Goal: Use online tool/utility: Use online tool/utility

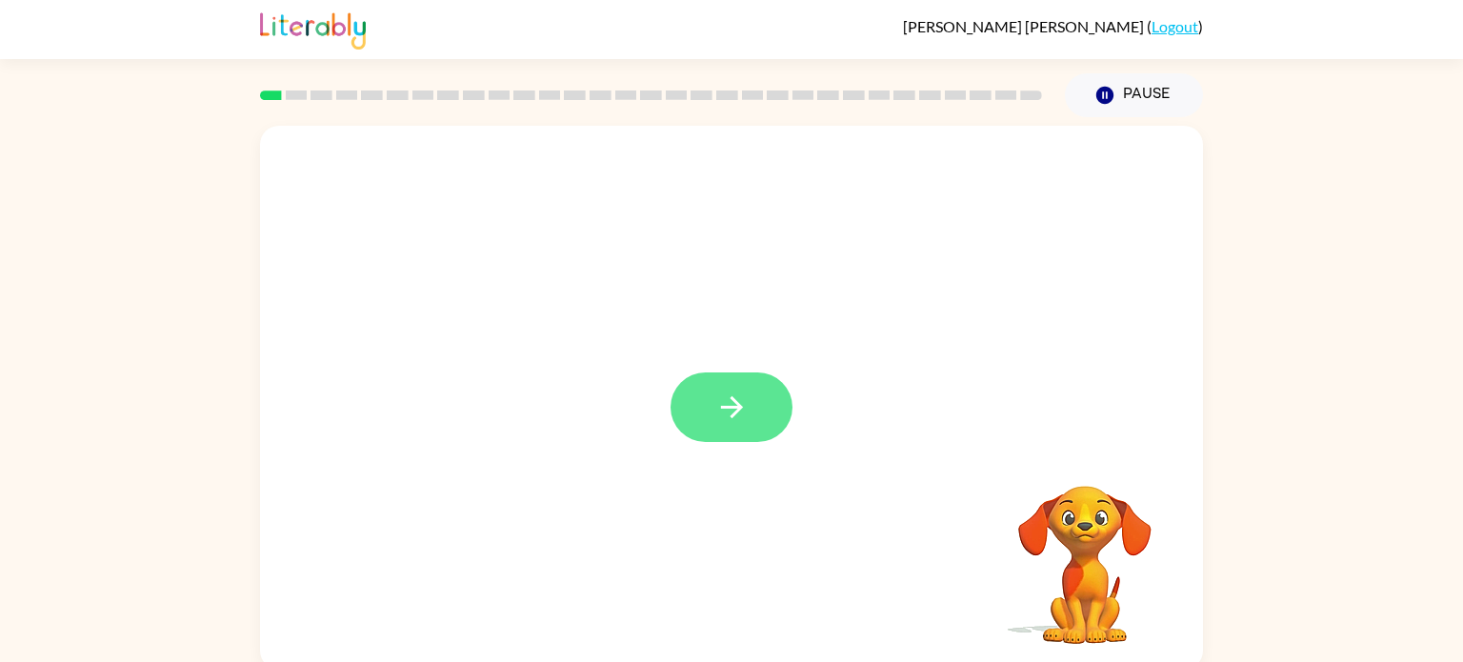
click at [756, 378] on button "button" at bounding box center [732, 407] width 122 height 70
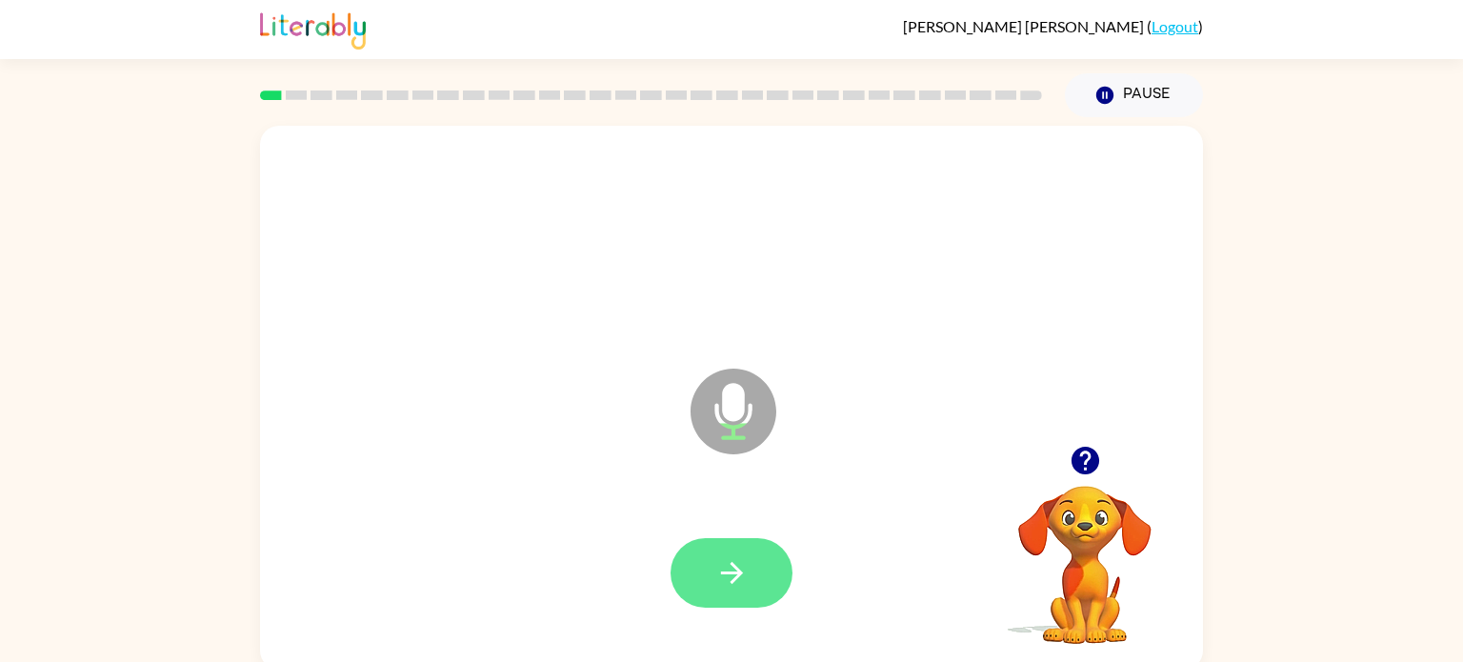
click at [755, 576] on button "button" at bounding box center [732, 573] width 122 height 70
click at [741, 556] on icon "button" at bounding box center [731, 572] width 33 height 33
click at [742, 563] on icon "button" at bounding box center [731, 572] width 33 height 33
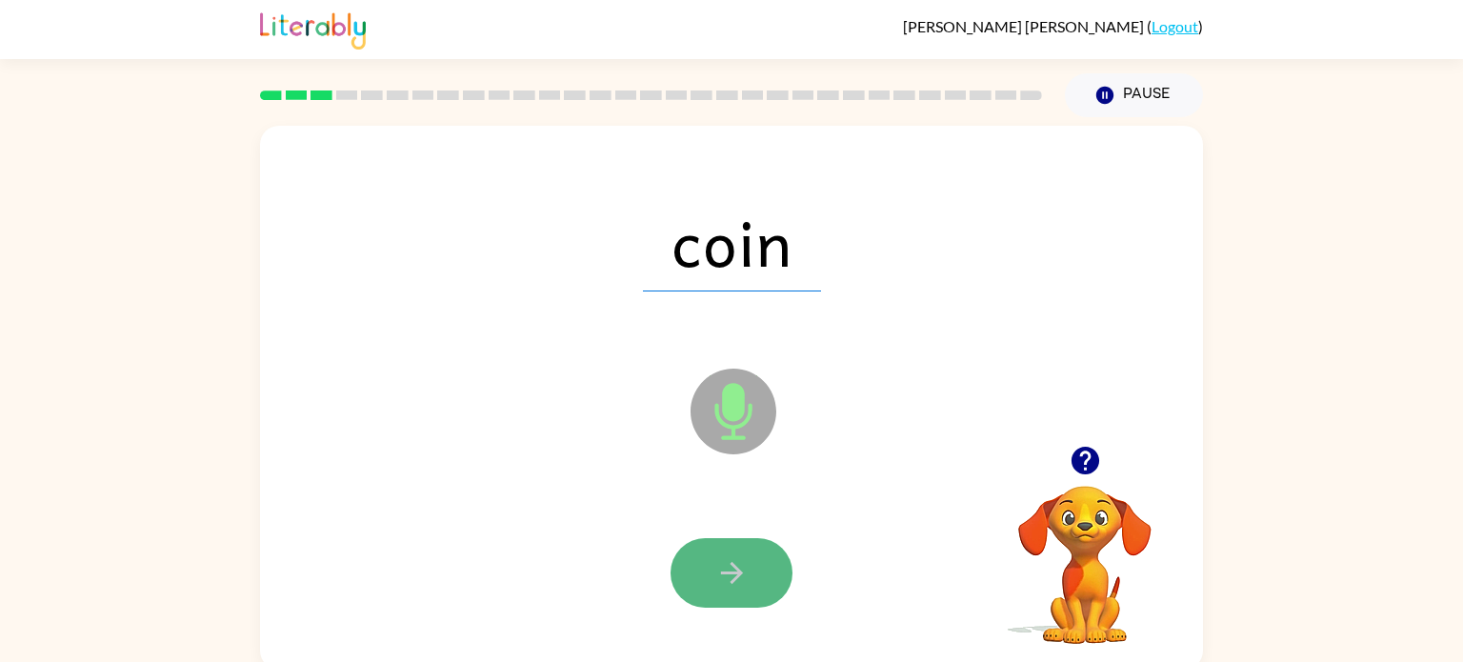
click at [742, 563] on icon "button" at bounding box center [731, 572] width 33 height 33
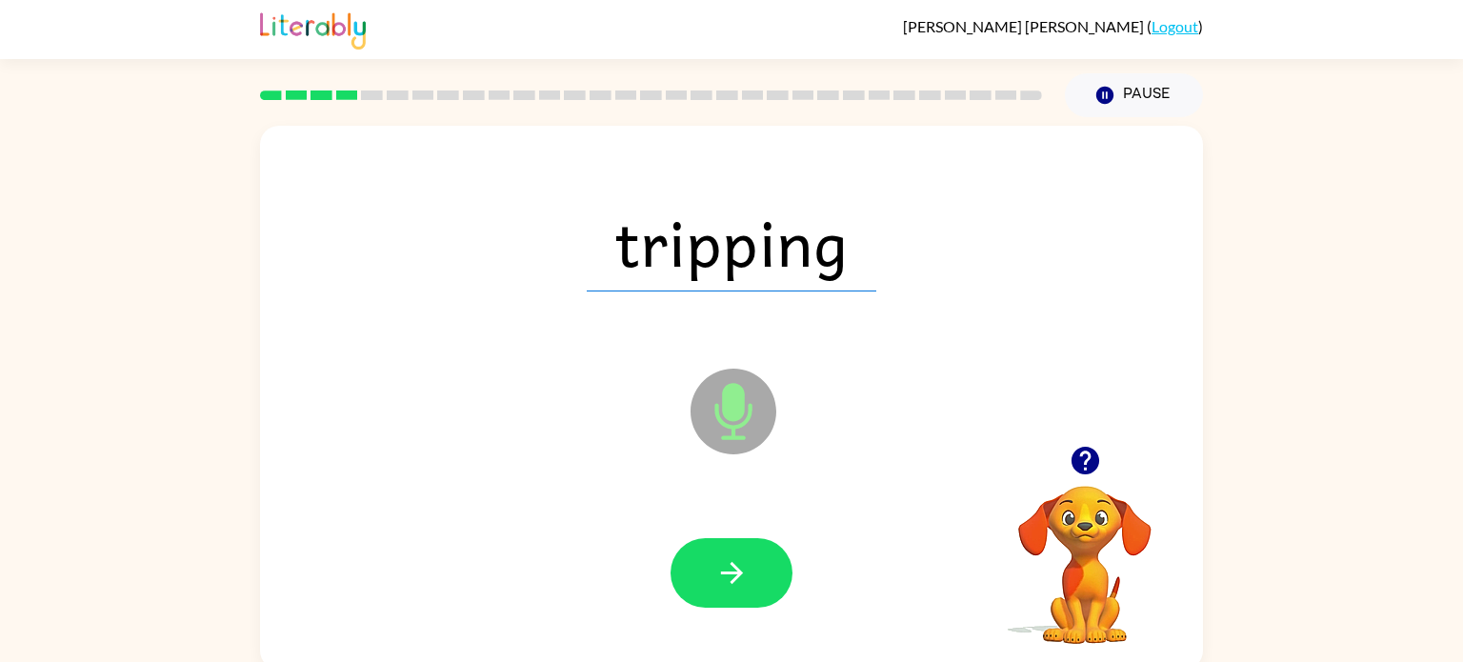
click at [742, 563] on icon "button" at bounding box center [731, 572] width 33 height 33
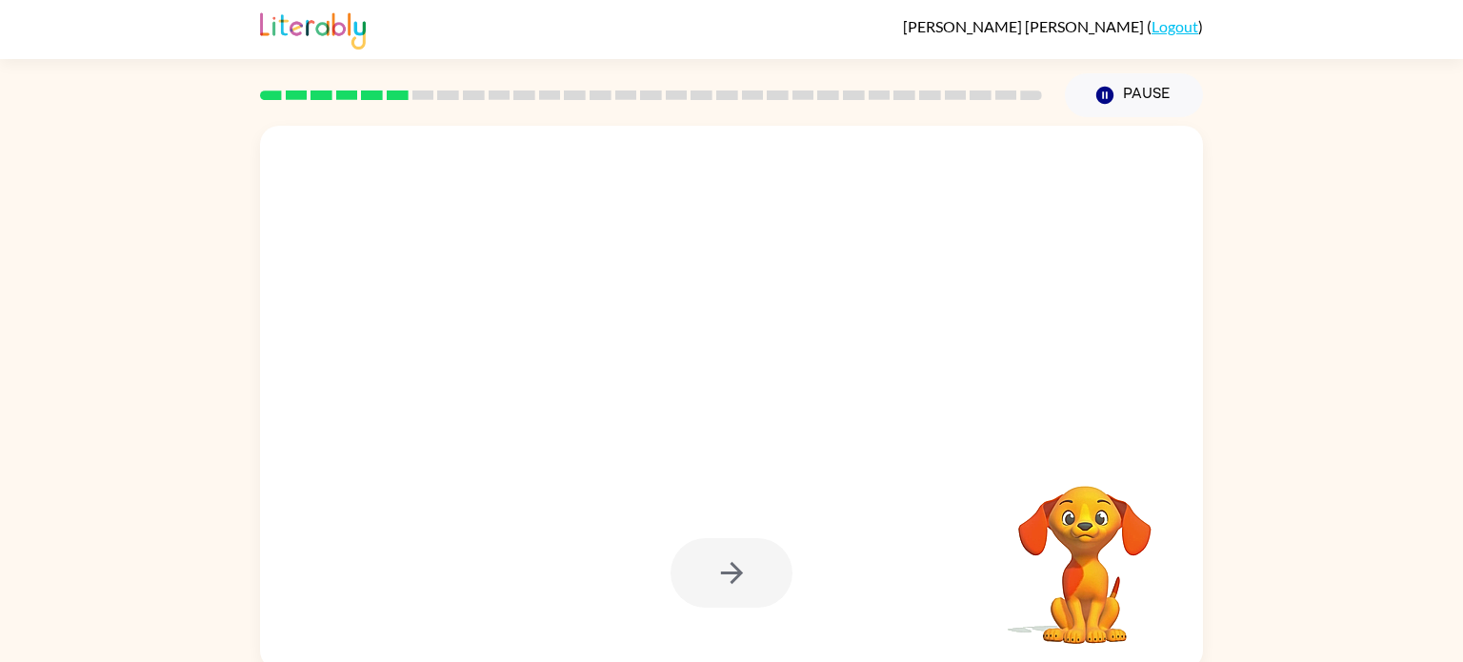
click at [742, 563] on div at bounding box center [732, 573] width 122 height 70
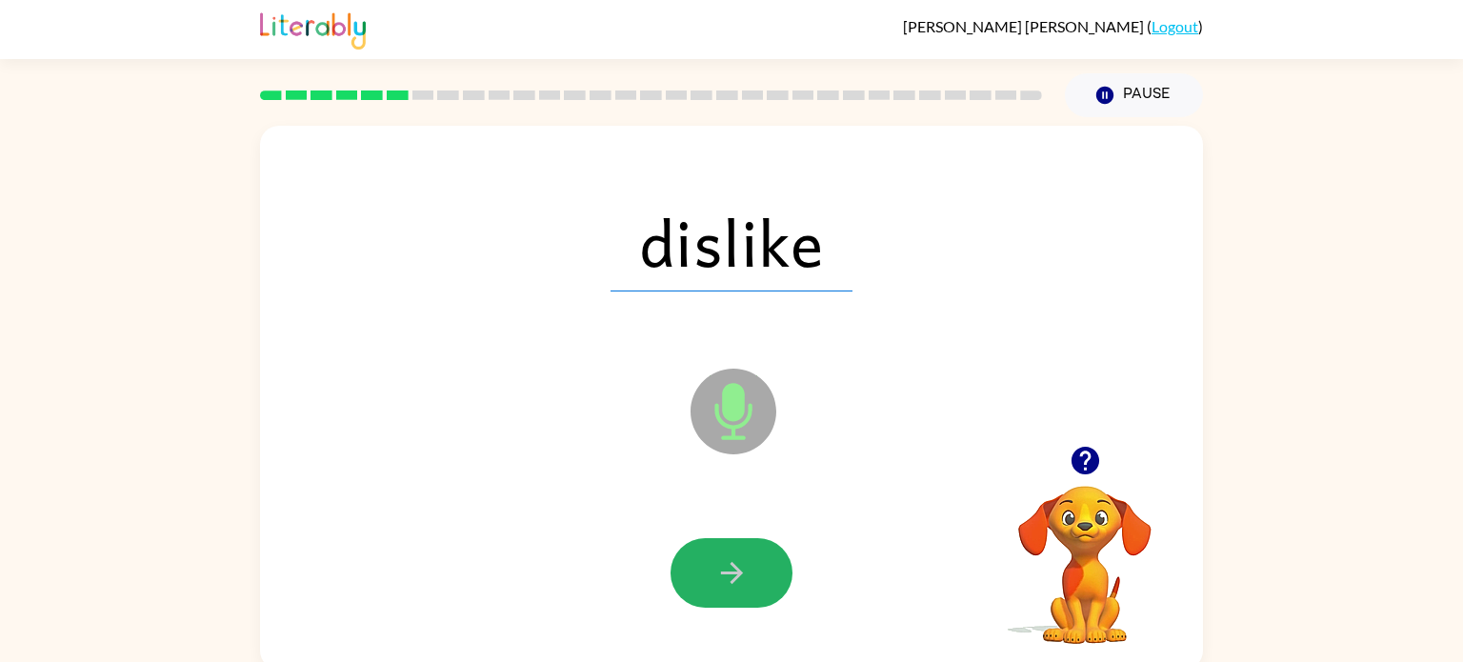
click at [742, 563] on icon "button" at bounding box center [731, 572] width 33 height 33
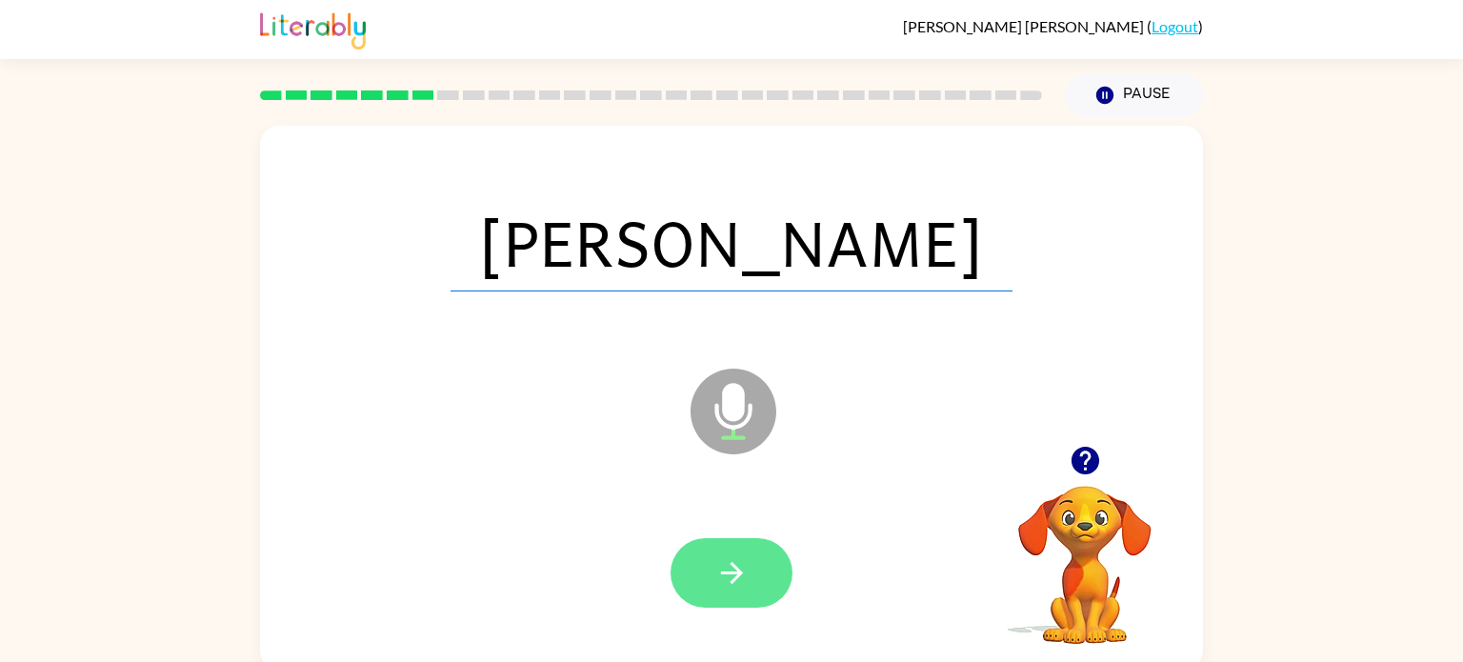
click at [741, 560] on icon "button" at bounding box center [731, 572] width 33 height 33
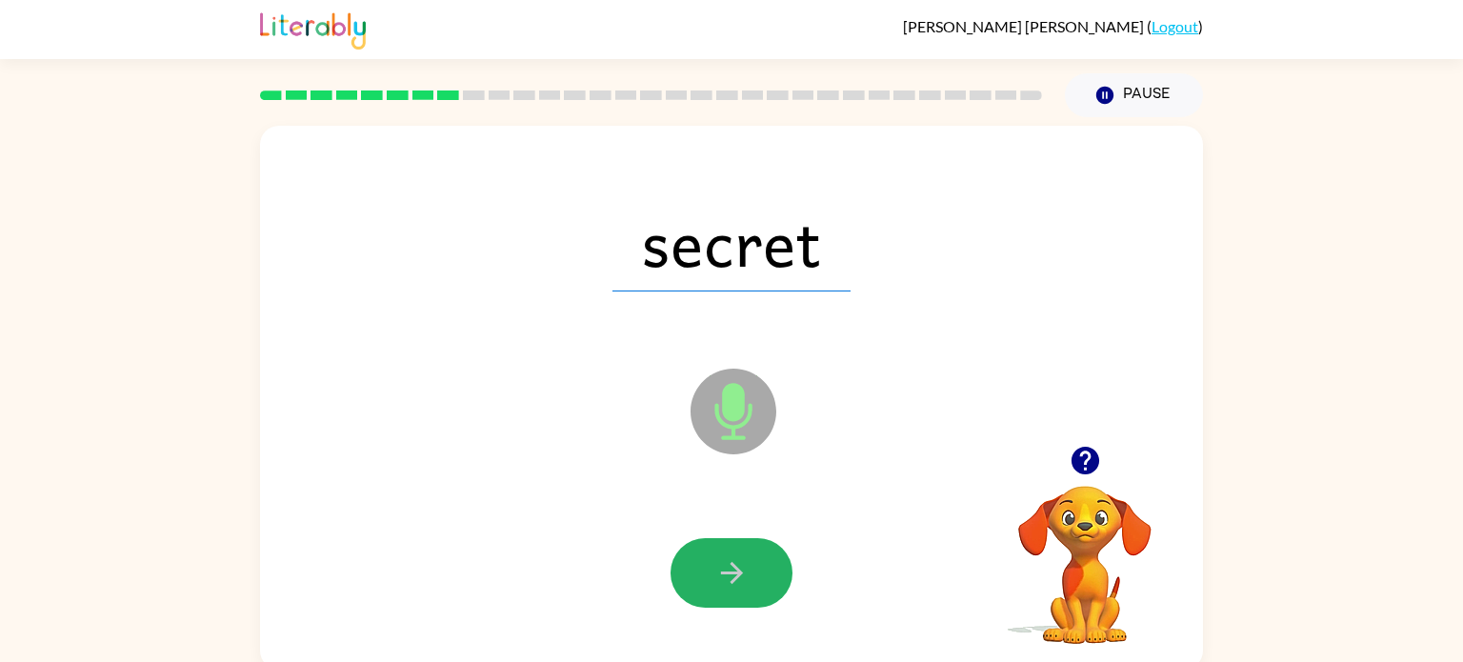
click at [741, 560] on icon "button" at bounding box center [731, 572] width 33 height 33
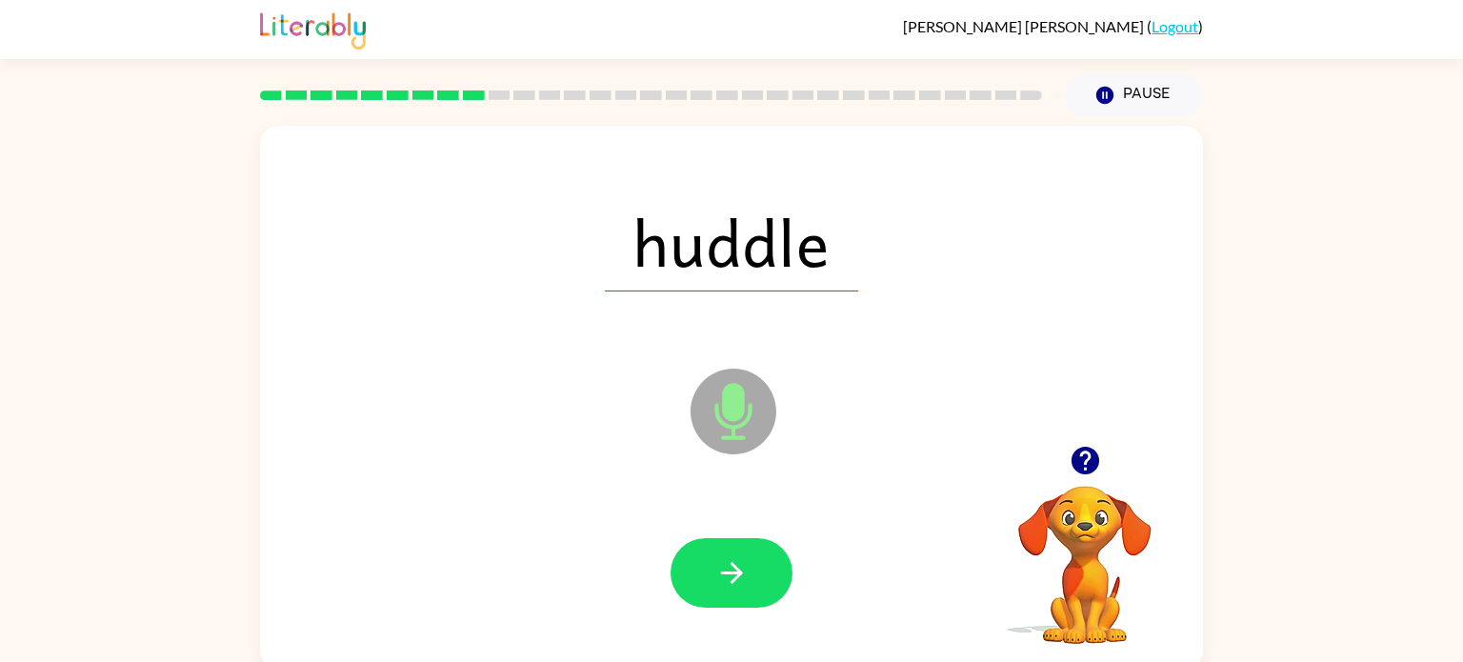
click at [741, 560] on icon "button" at bounding box center [731, 572] width 33 height 33
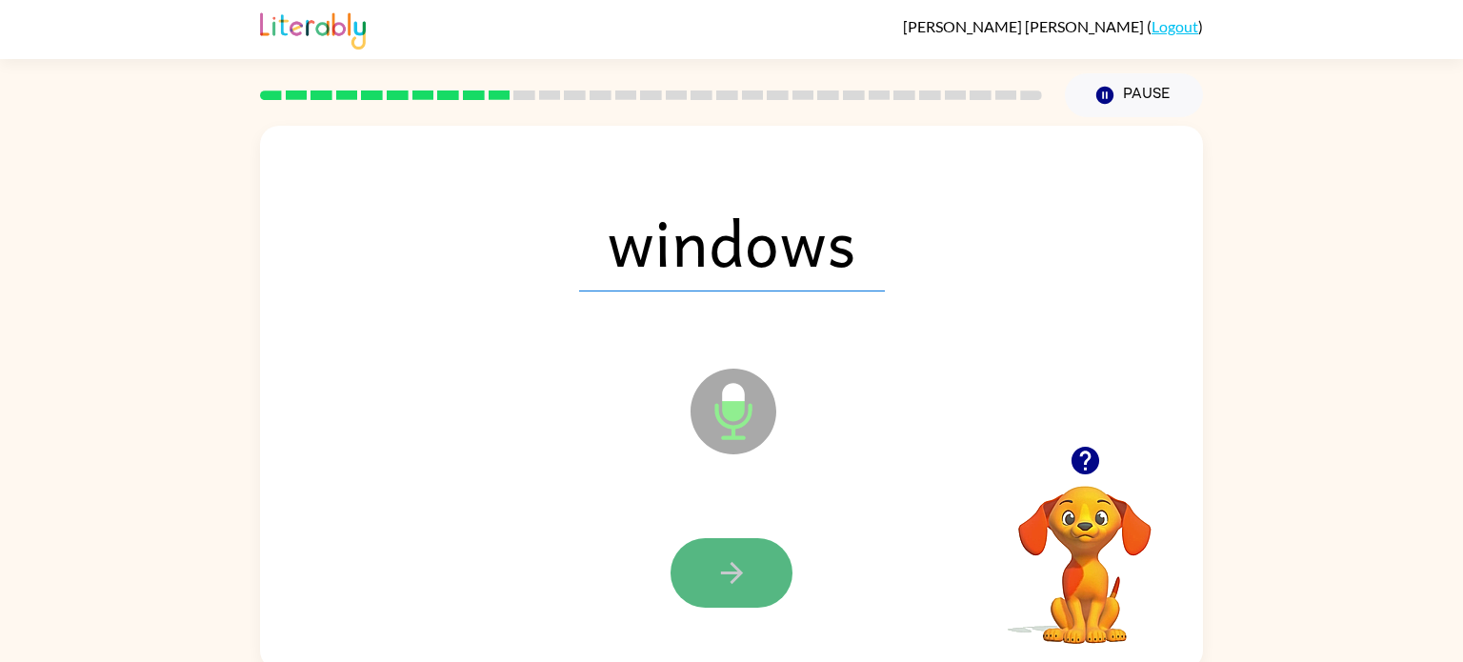
click at [741, 560] on icon "button" at bounding box center [731, 572] width 33 height 33
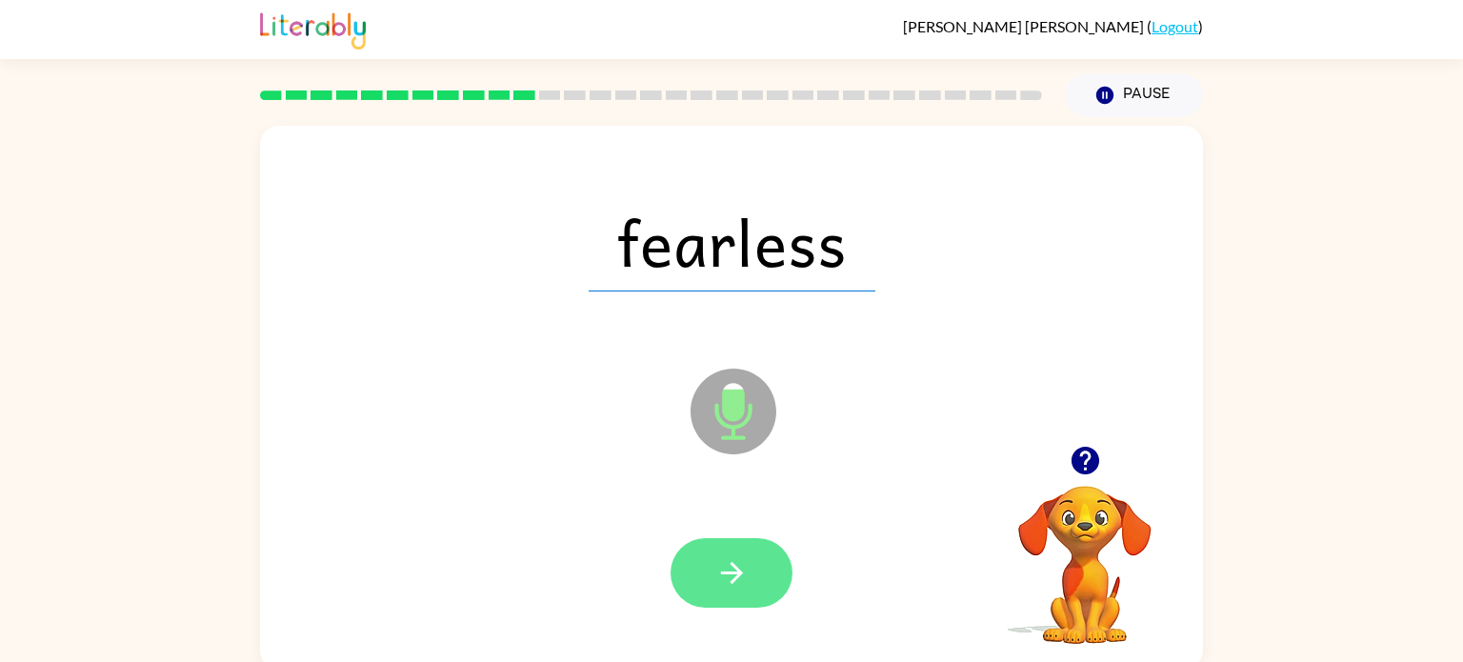
click at [741, 561] on icon "button" at bounding box center [731, 572] width 33 height 33
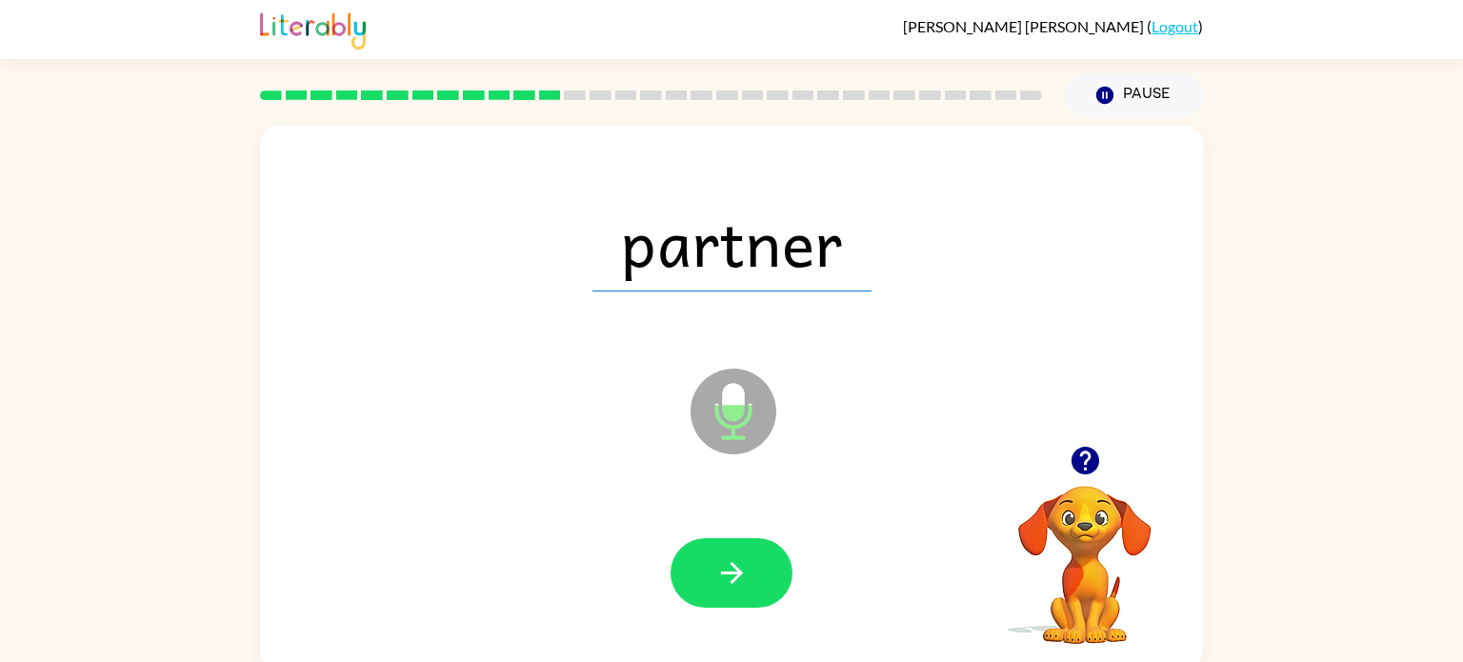
click at [741, 561] on icon "button" at bounding box center [731, 572] width 33 height 33
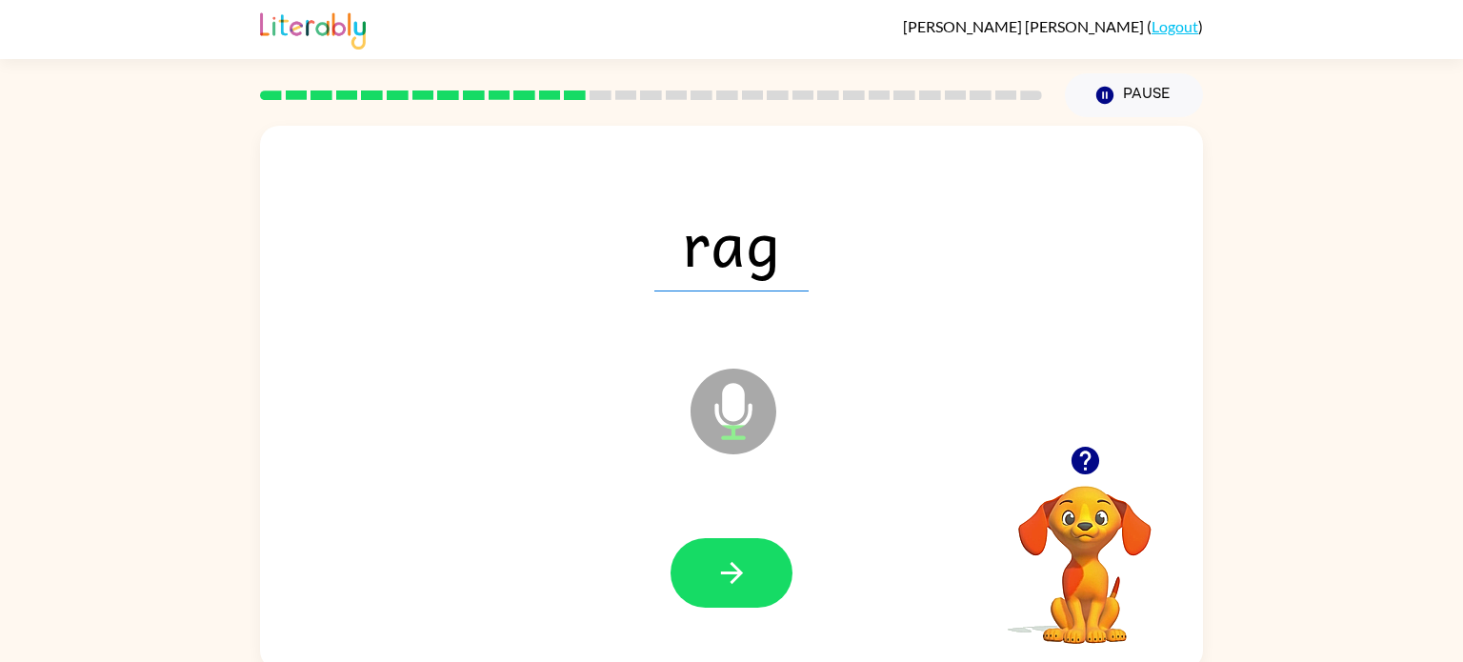
click at [741, 561] on icon "button" at bounding box center [731, 572] width 33 height 33
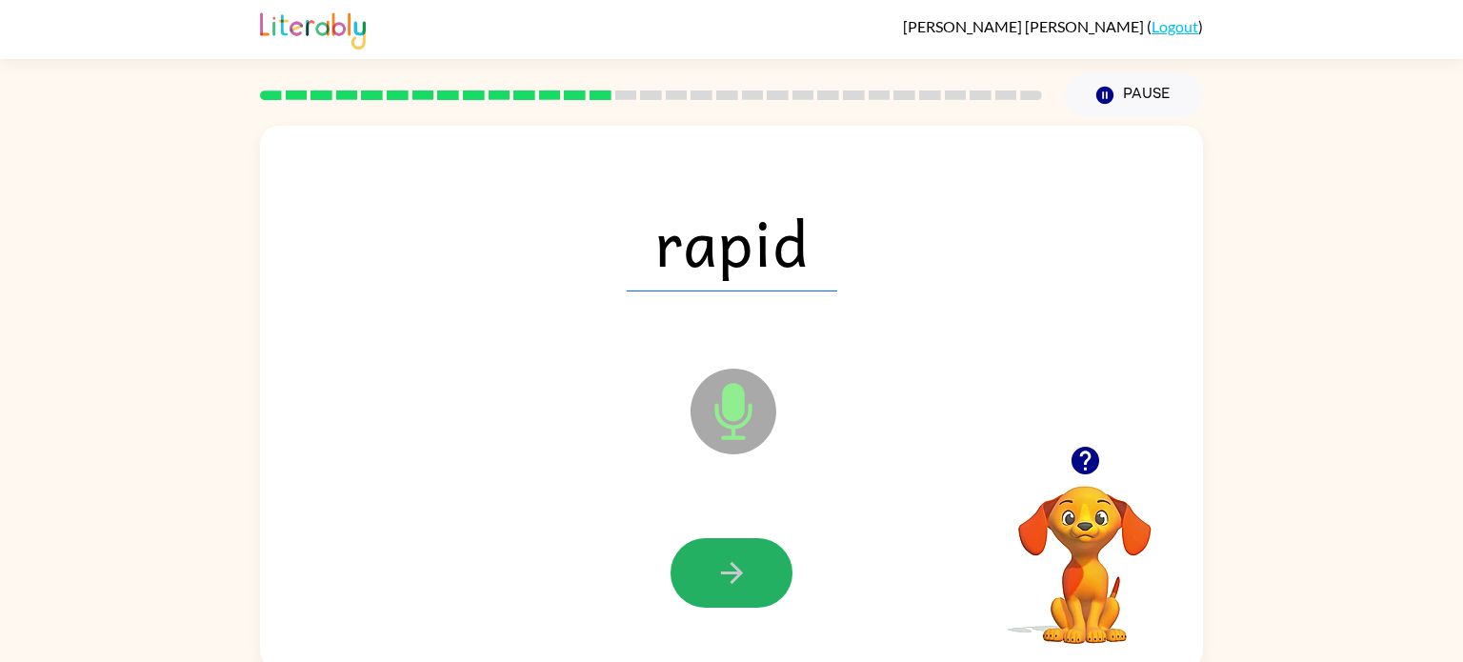
click at [741, 561] on icon "button" at bounding box center [731, 572] width 33 height 33
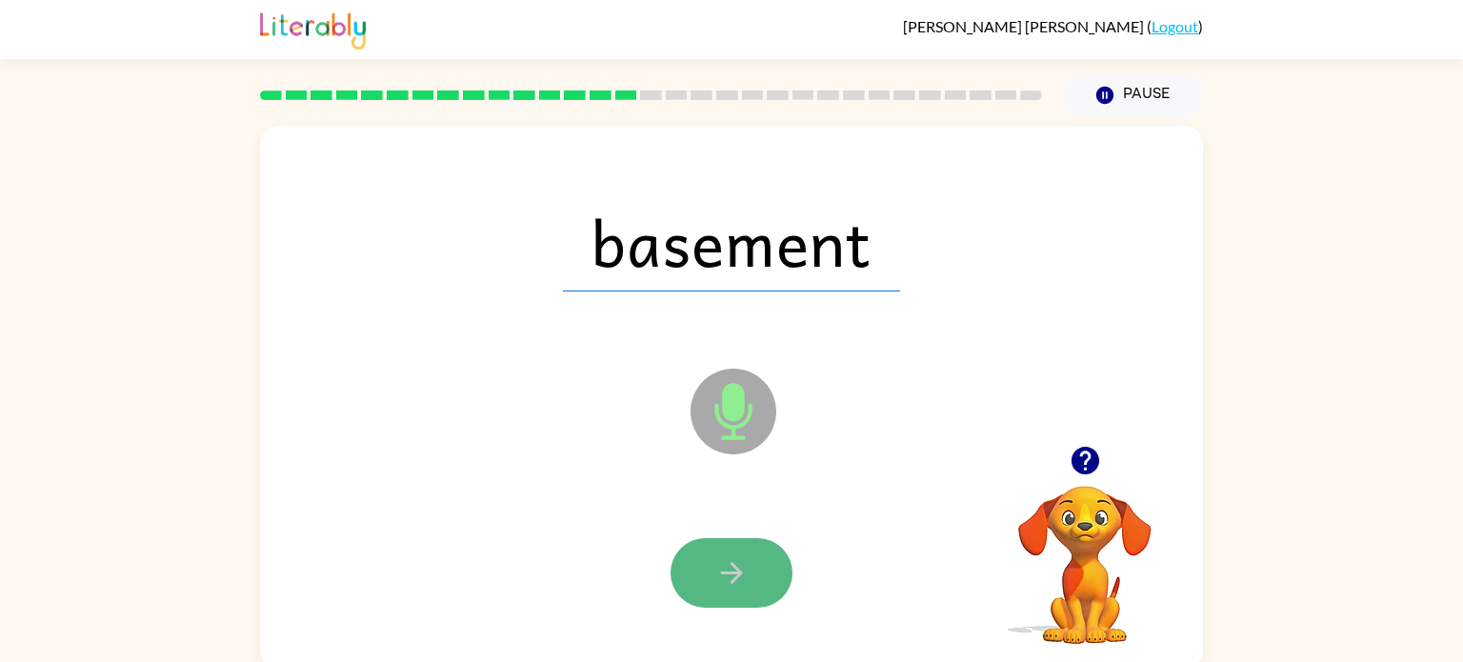
click at [755, 584] on button "button" at bounding box center [732, 573] width 122 height 70
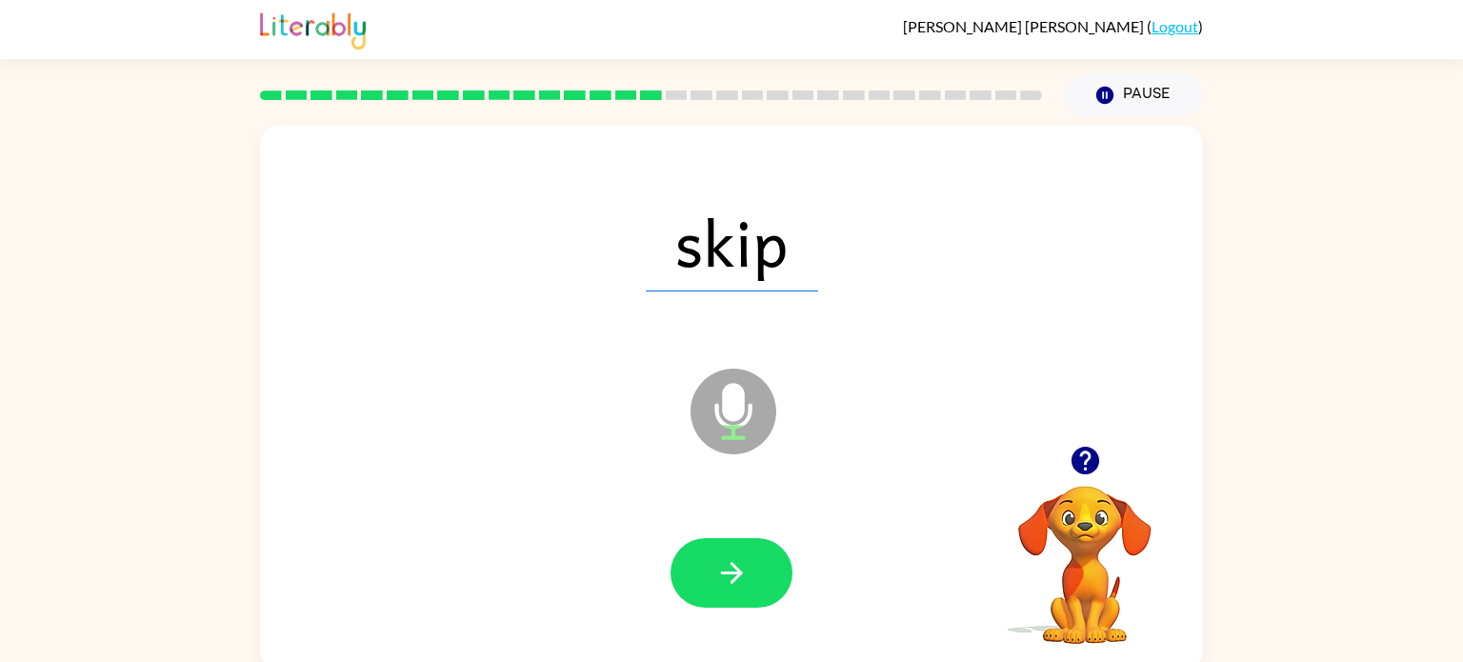
click at [755, 584] on button "button" at bounding box center [732, 573] width 122 height 70
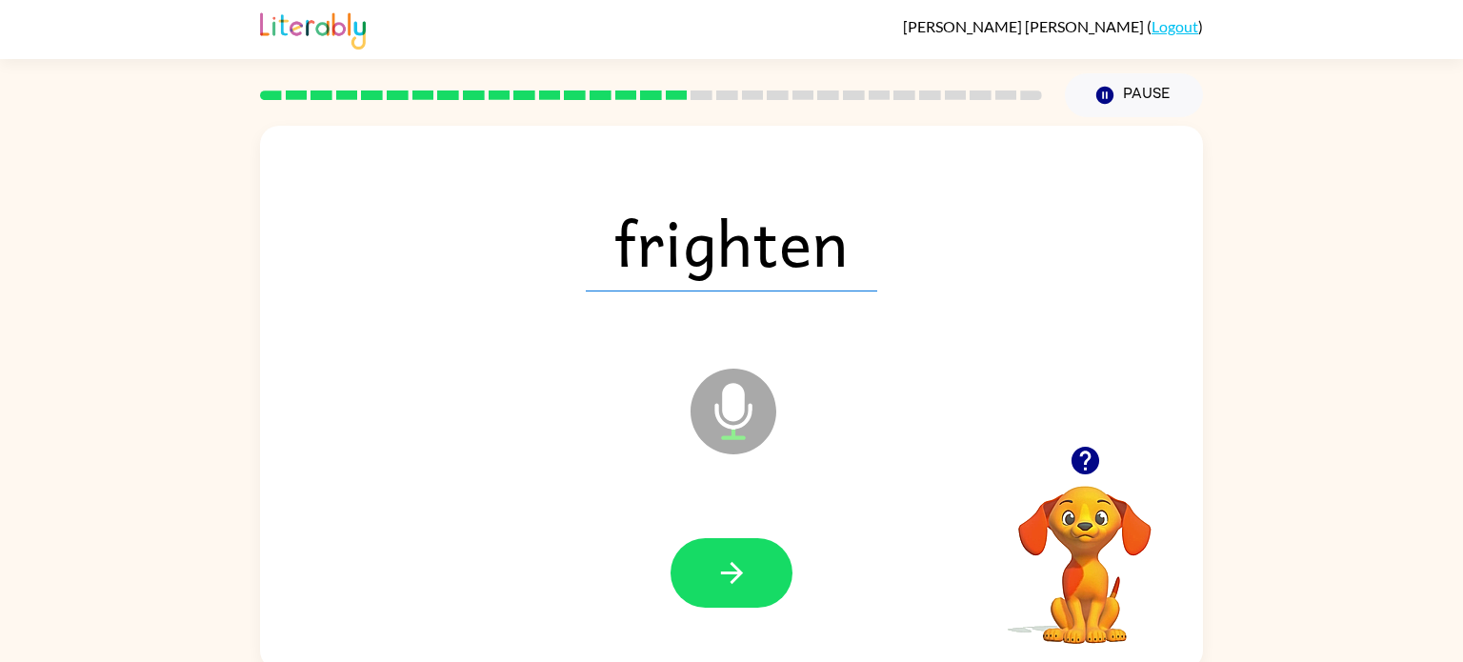
click at [755, 584] on button "button" at bounding box center [732, 573] width 122 height 70
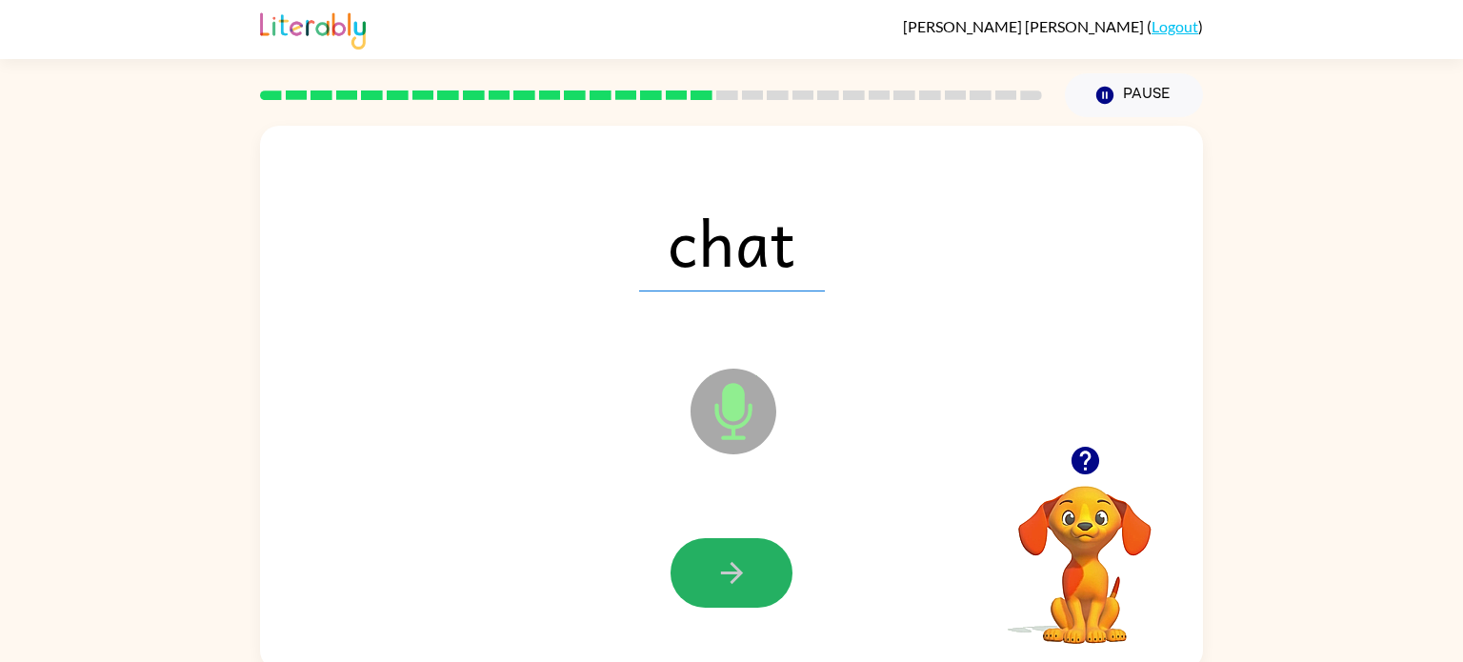
click at [755, 584] on button "button" at bounding box center [732, 573] width 122 height 70
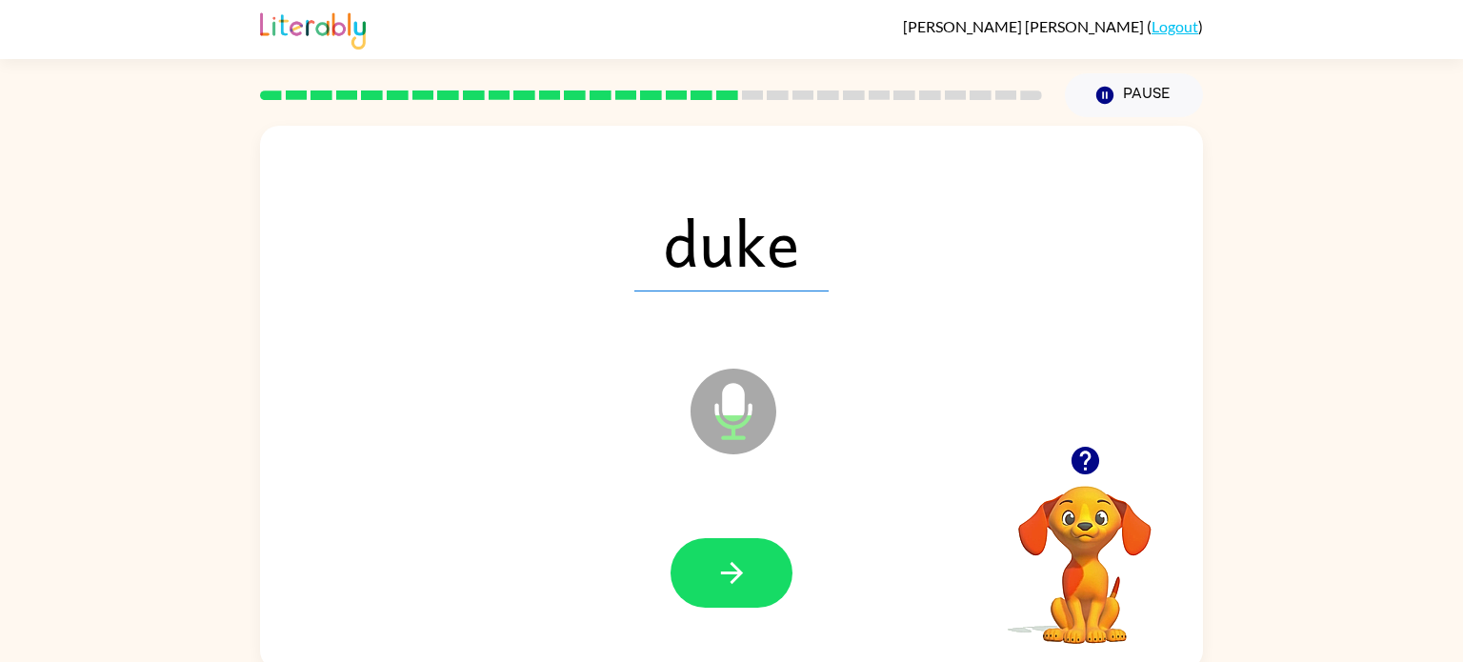
click at [755, 584] on button "button" at bounding box center [732, 573] width 122 height 70
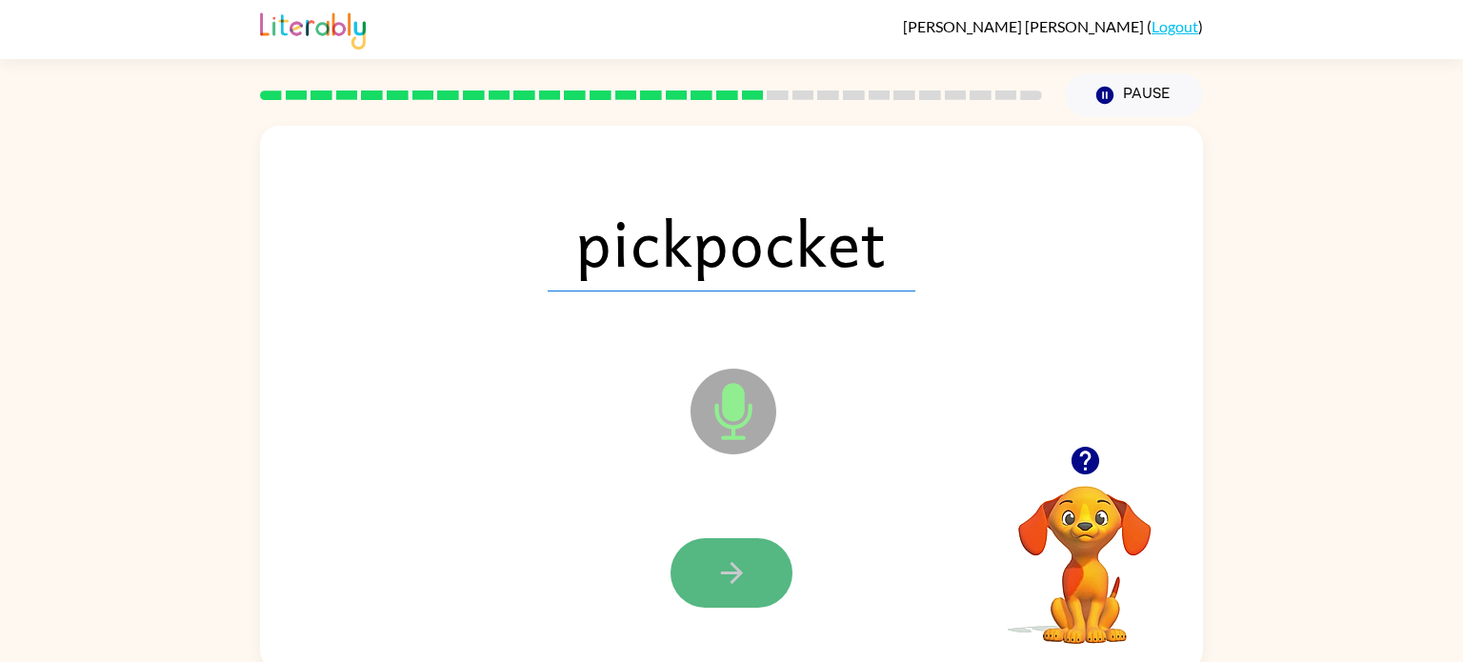
click at [756, 584] on button "button" at bounding box center [732, 573] width 122 height 70
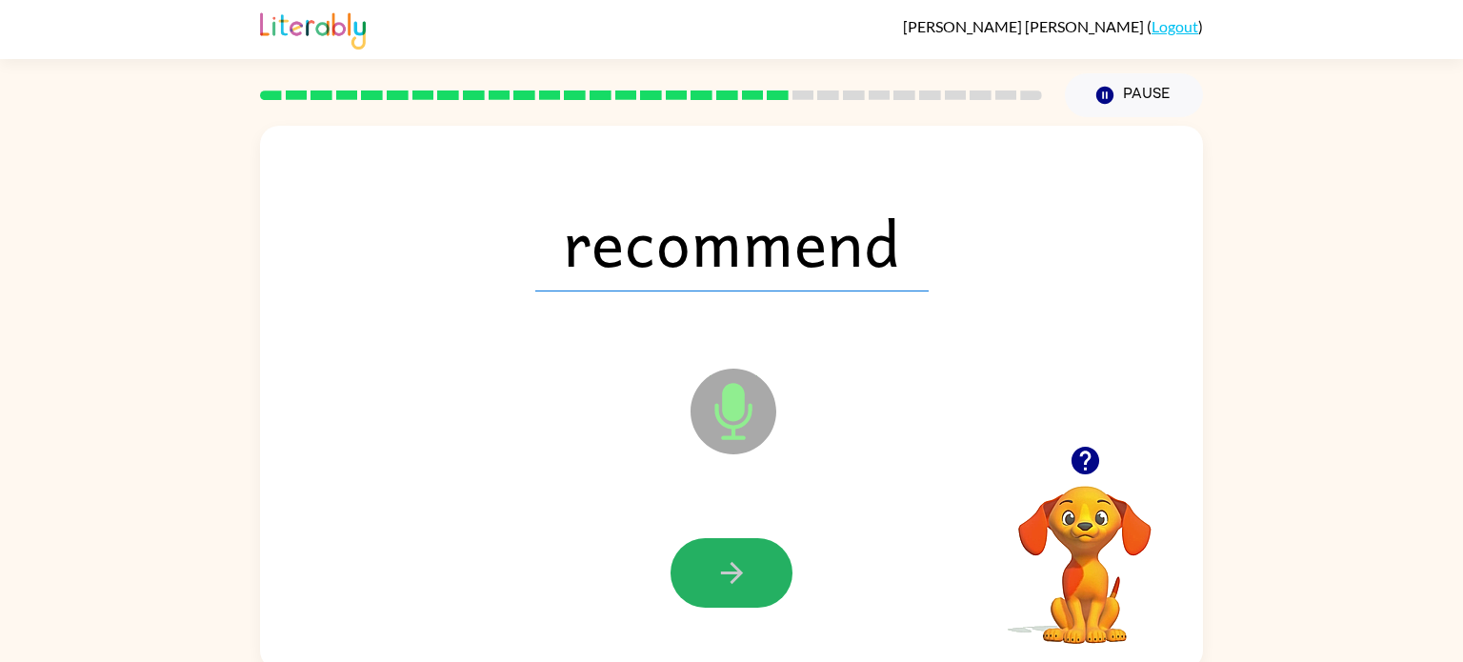
click at [756, 584] on button "button" at bounding box center [732, 573] width 122 height 70
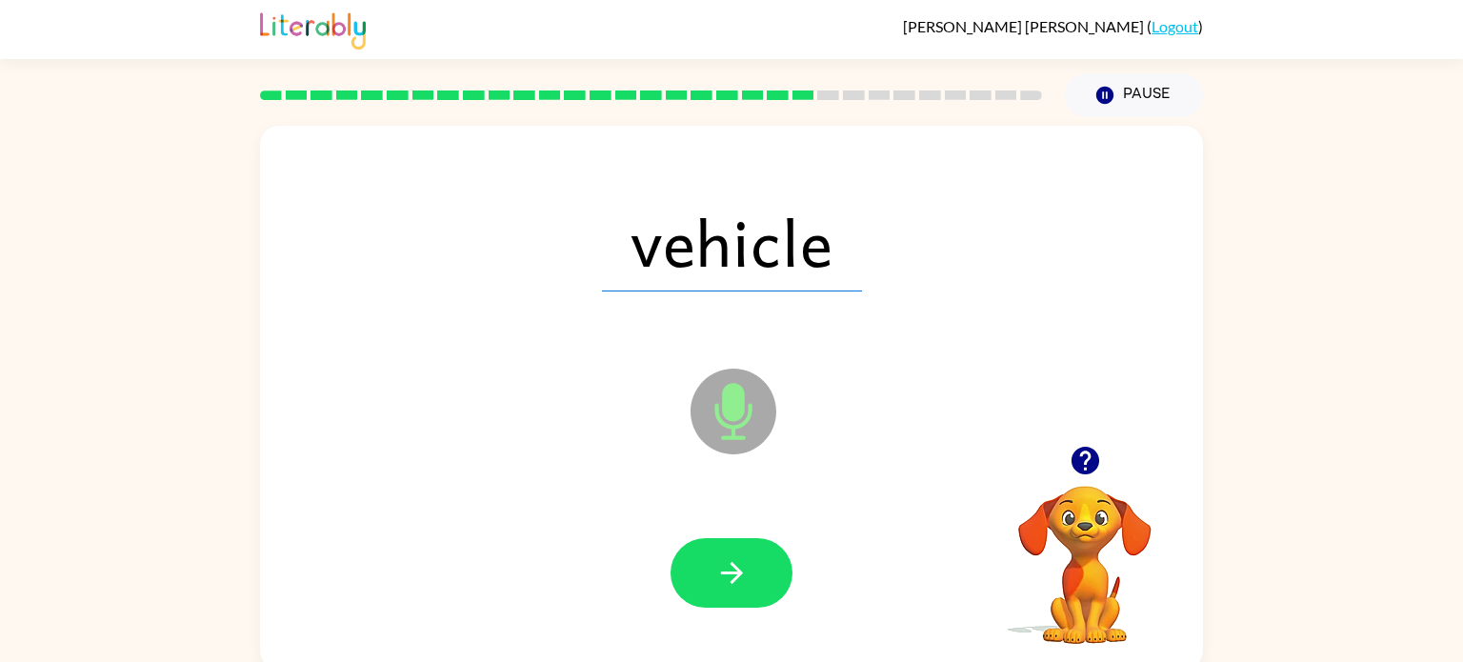
click at [756, 584] on button "button" at bounding box center [732, 573] width 122 height 70
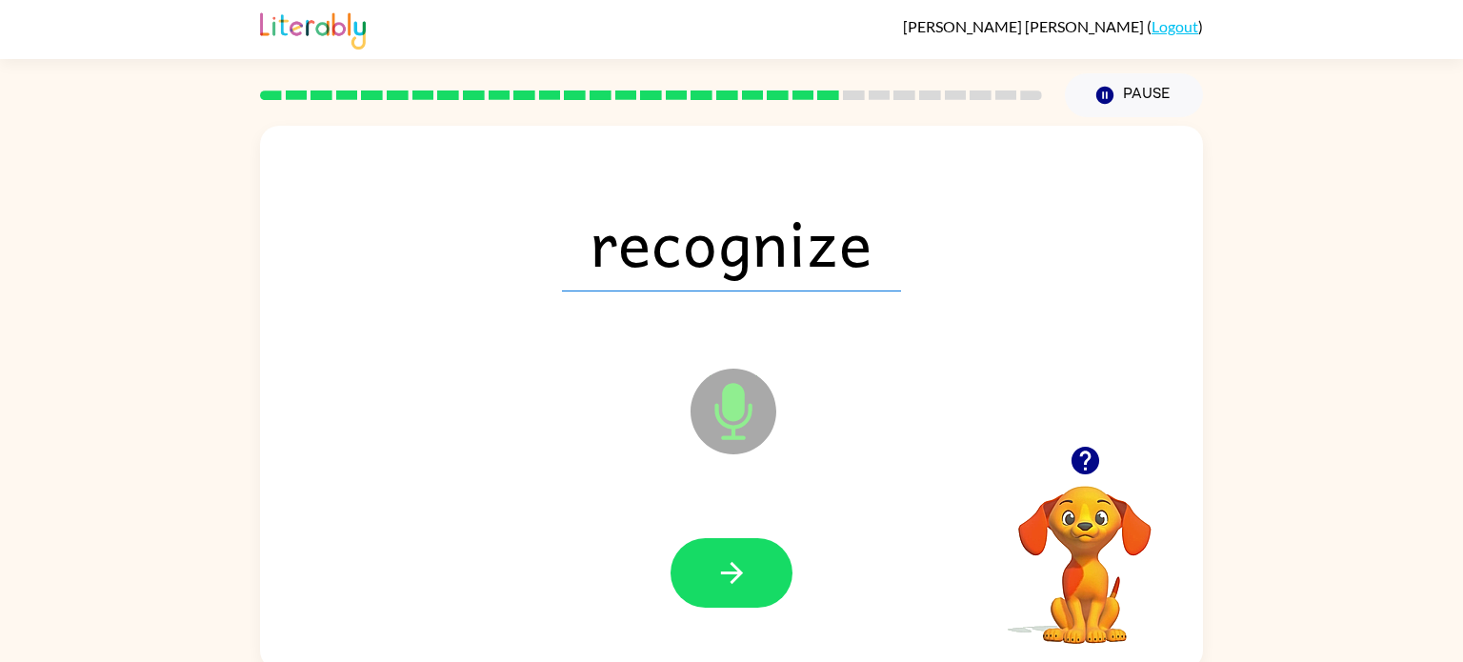
click at [756, 584] on button "button" at bounding box center [732, 573] width 122 height 70
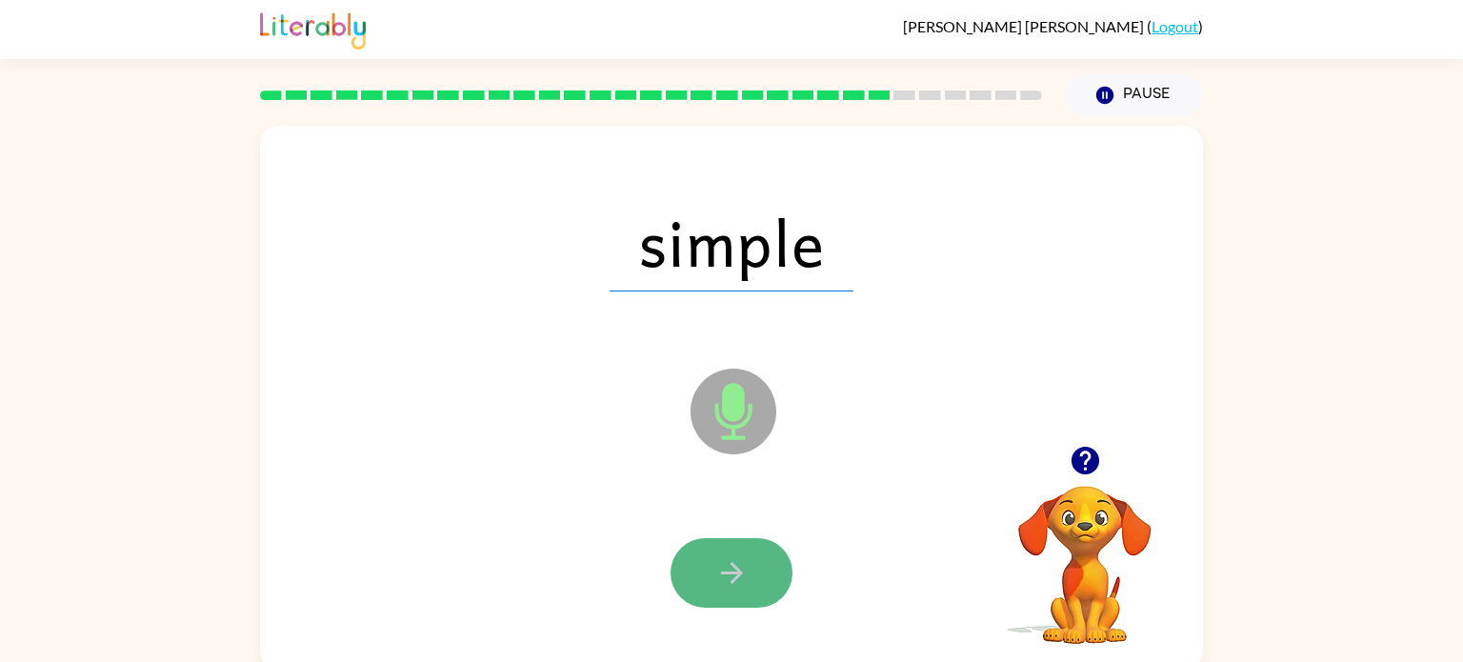
click at [757, 585] on button "button" at bounding box center [732, 573] width 122 height 70
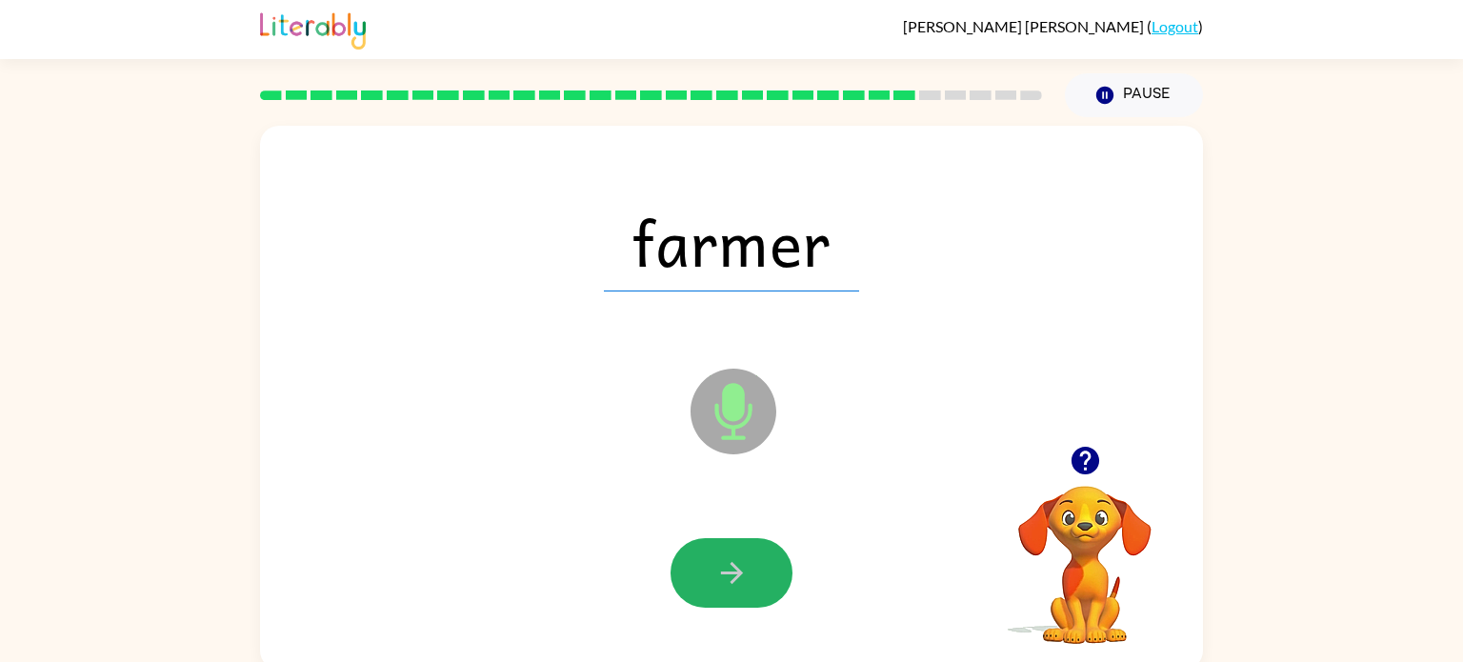
click at [757, 585] on button "button" at bounding box center [732, 573] width 122 height 70
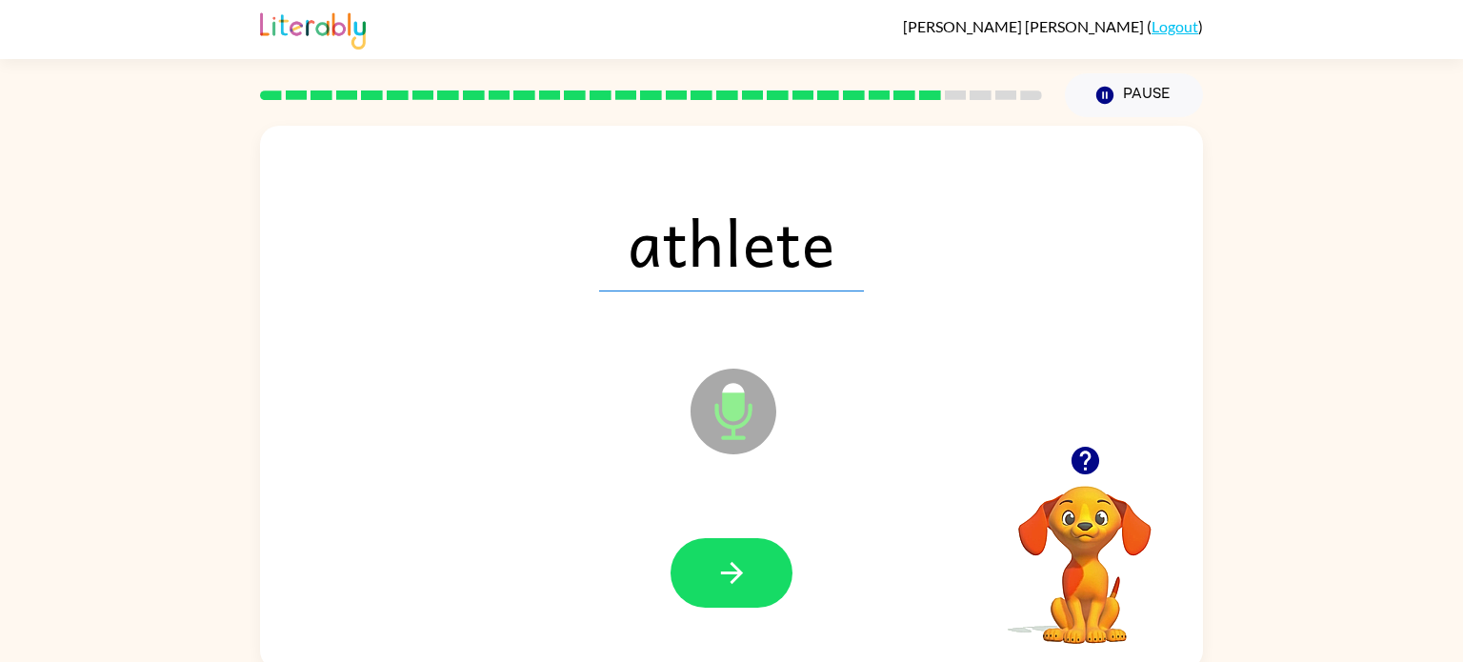
click at [757, 585] on button "button" at bounding box center [732, 573] width 122 height 70
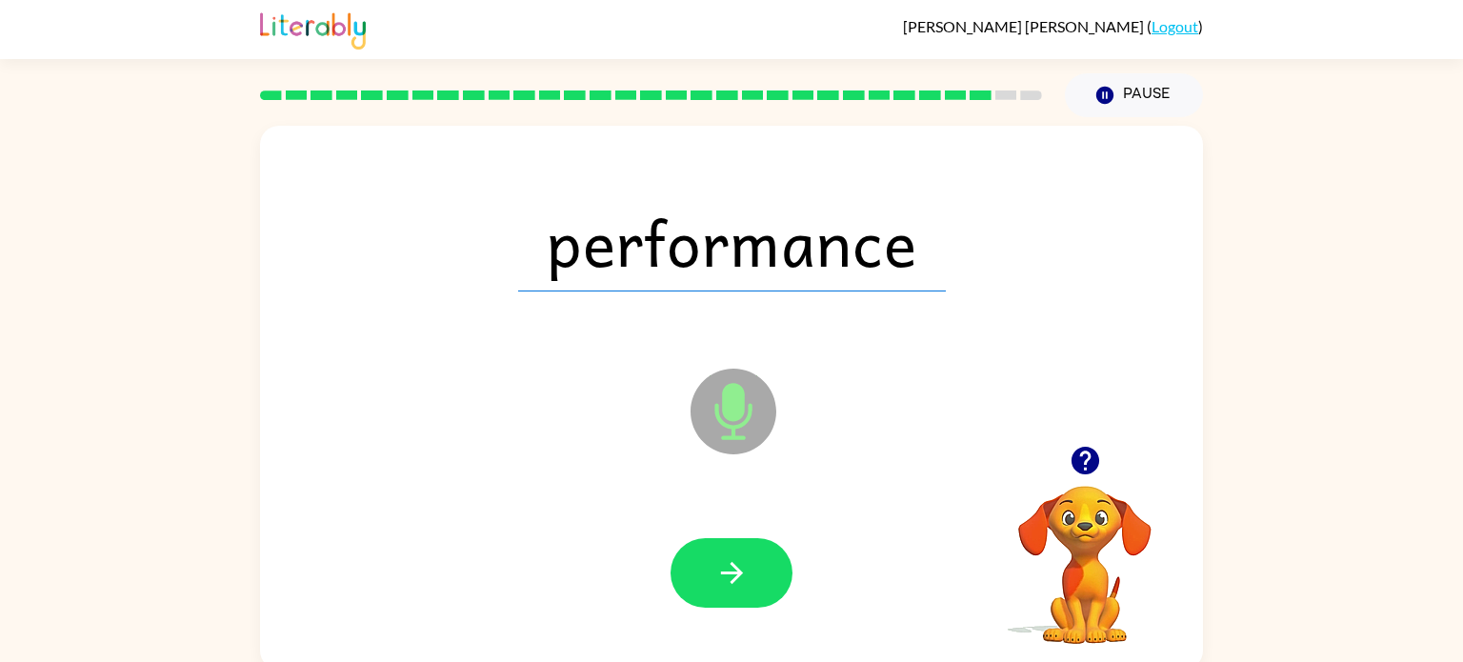
click at [757, 585] on button "button" at bounding box center [732, 573] width 122 height 70
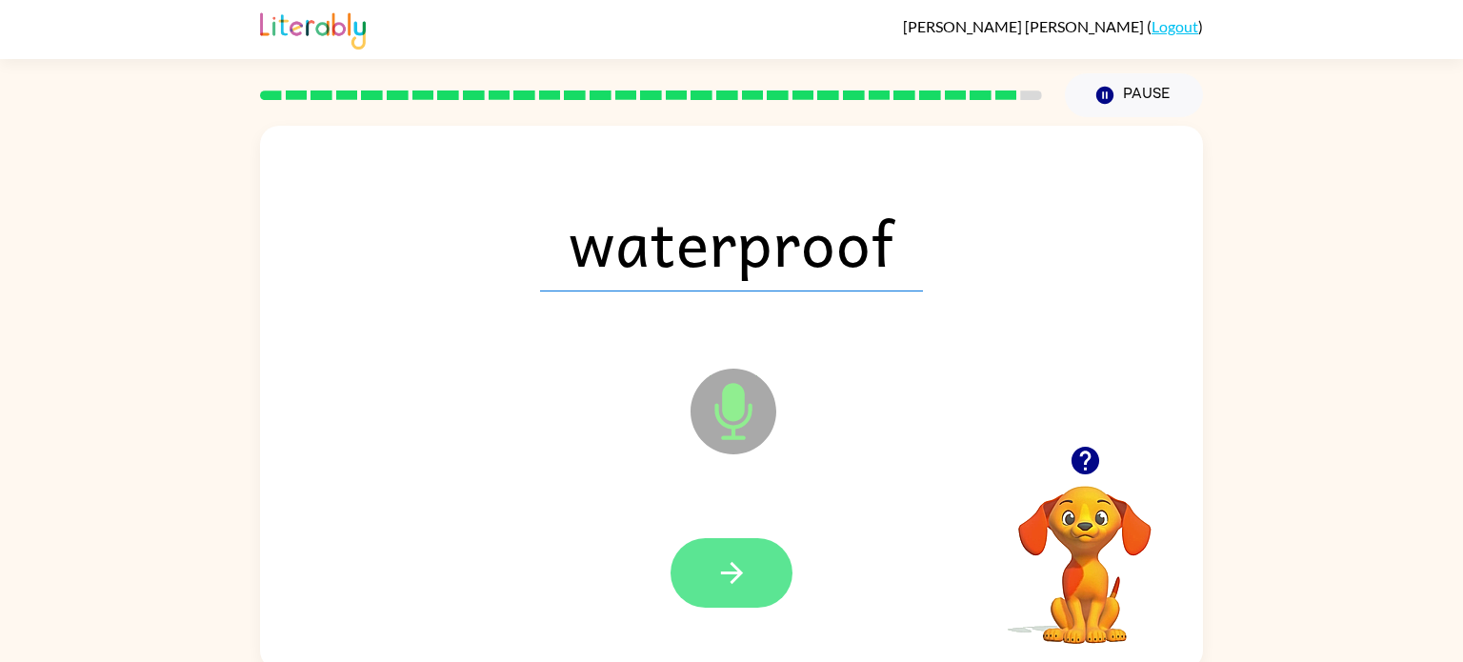
click at [758, 584] on button "button" at bounding box center [732, 573] width 122 height 70
